Goal: Check status: Check status

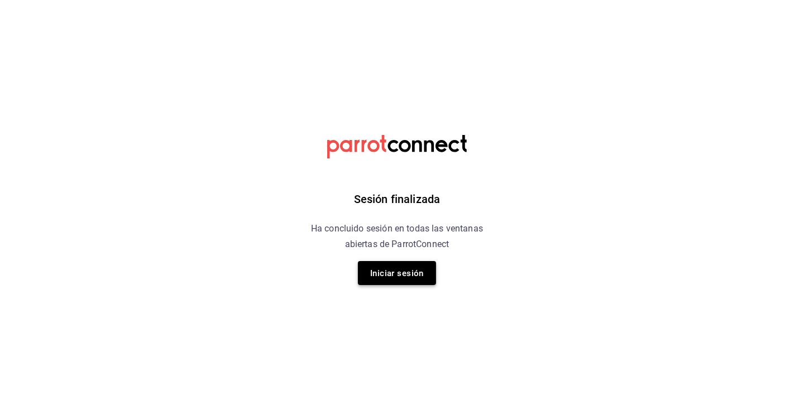
click at [418, 273] on font "Iniciar sesión" at bounding box center [397, 274] width 54 height 10
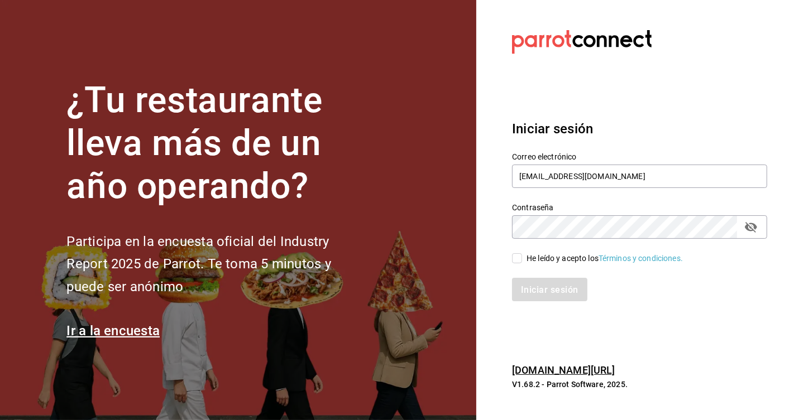
click at [519, 261] on input "He leído y acepto los Términos y condiciones." at bounding box center [517, 258] width 10 height 10
checkbox input "true"
click at [530, 279] on button "Iniciar sesión" at bounding box center [550, 289] width 76 height 23
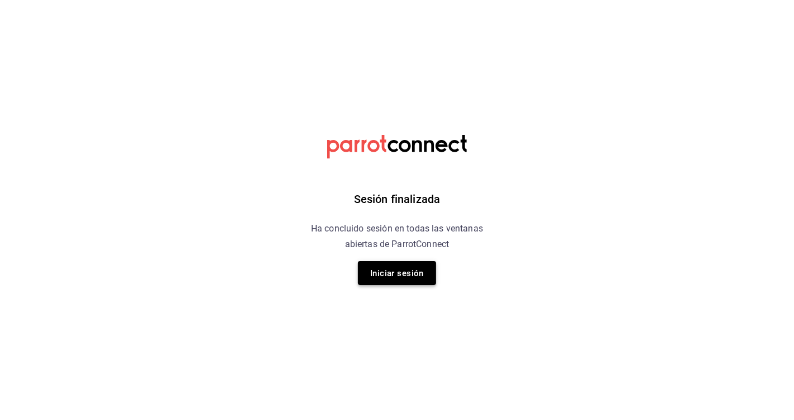
click at [386, 271] on font "Iniciar sesión" at bounding box center [397, 274] width 54 height 10
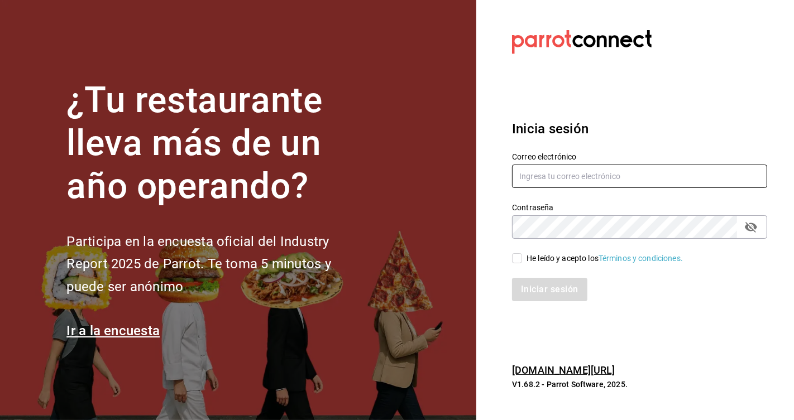
type input "[EMAIL_ADDRESS][DOMAIN_NAME]"
click at [516, 255] on input "He leído y acepto los Términos y condiciones." at bounding box center [517, 258] width 10 height 10
checkbox input "true"
click at [537, 288] on font "Iniciar sesión" at bounding box center [549, 289] width 57 height 11
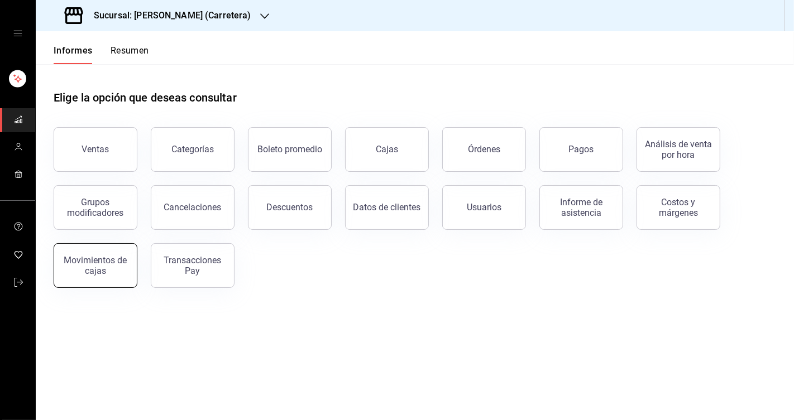
click at [102, 254] on button "Movimientos de cajas" at bounding box center [96, 265] width 84 height 45
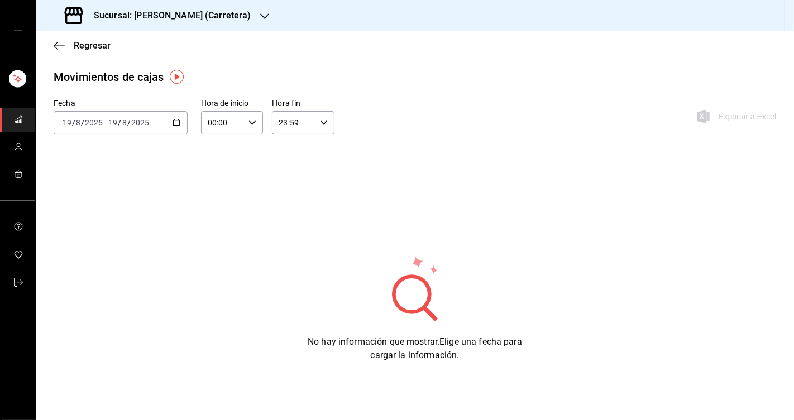
click at [177, 123] on icon "button" at bounding box center [177, 123] width 8 height 8
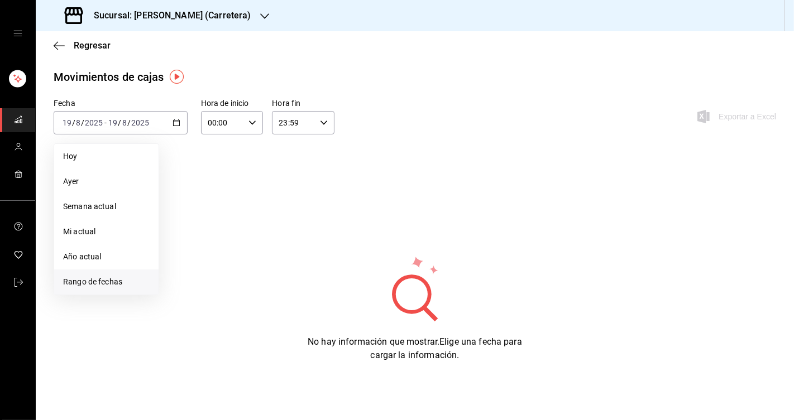
click at [120, 281] on font "Rango de fechas" at bounding box center [92, 281] width 59 height 9
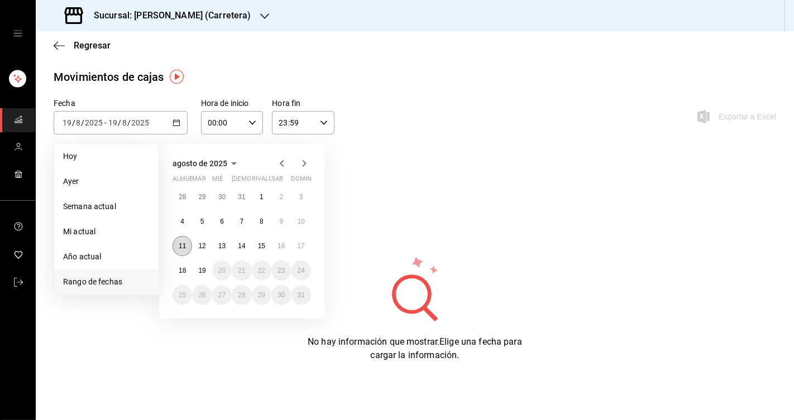
click at [180, 244] on font "11" at bounding box center [182, 246] width 7 height 8
click at [204, 265] on button "19" at bounding box center [202, 271] width 20 height 20
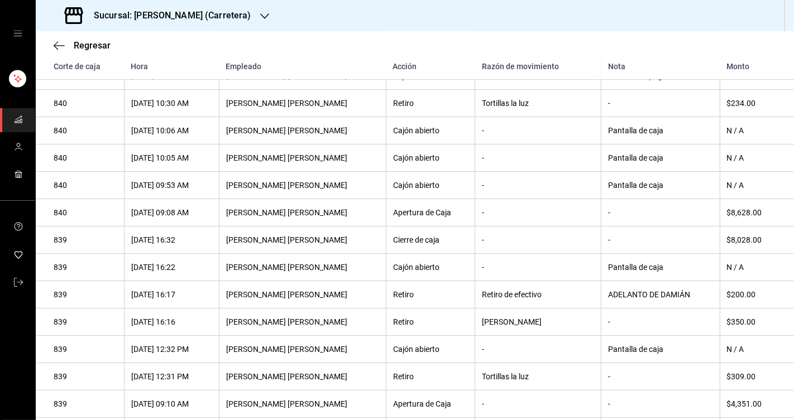
scroll to position [691, 0]
